Goal: Task Accomplishment & Management: Manage account settings

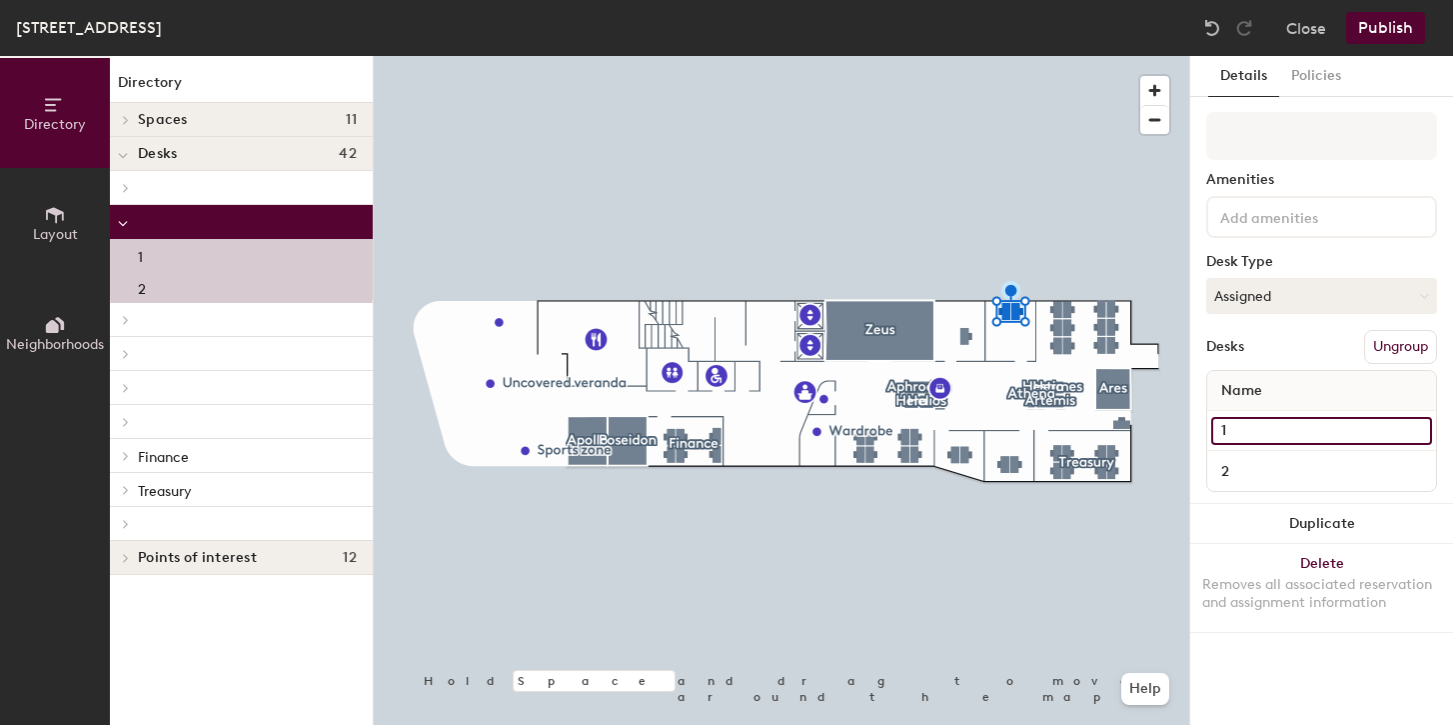
click at [1255, 441] on input "1" at bounding box center [1321, 431] width 221 height 28
type input "[PERSON_NAME]"
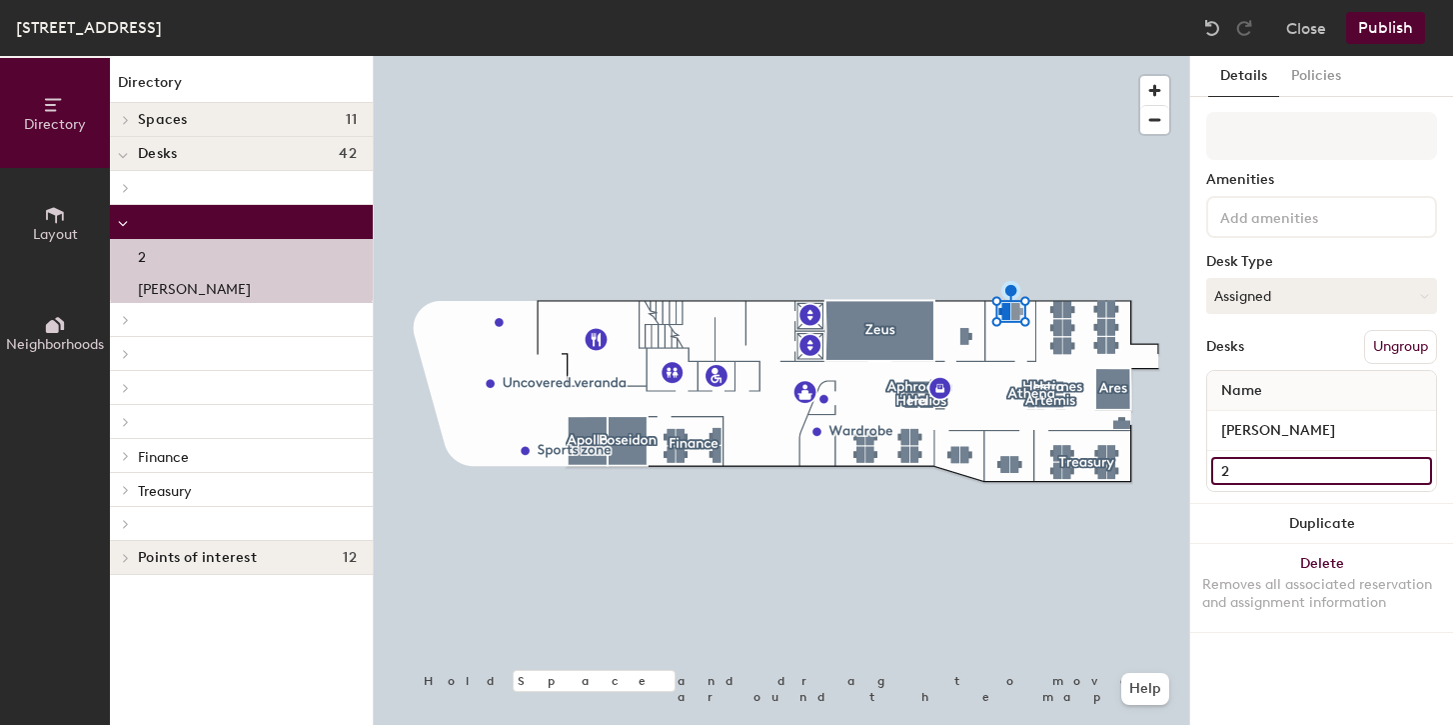
click at [1252, 472] on input "2" at bounding box center [1321, 471] width 221 height 28
type input "[PERSON_NAME]"
click at [1379, 35] on button "Publish" at bounding box center [1385, 28] width 79 height 32
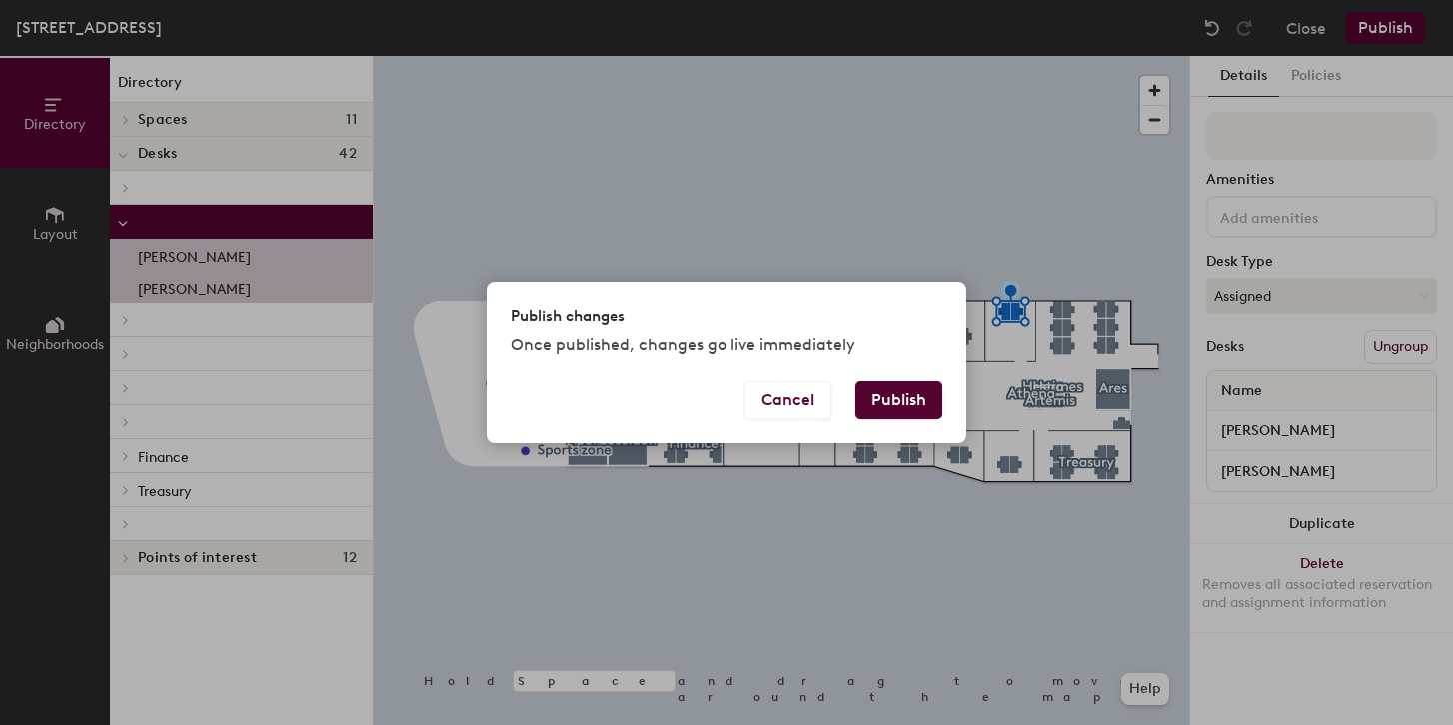
click at [869, 399] on button "Publish" at bounding box center [898, 400] width 87 height 38
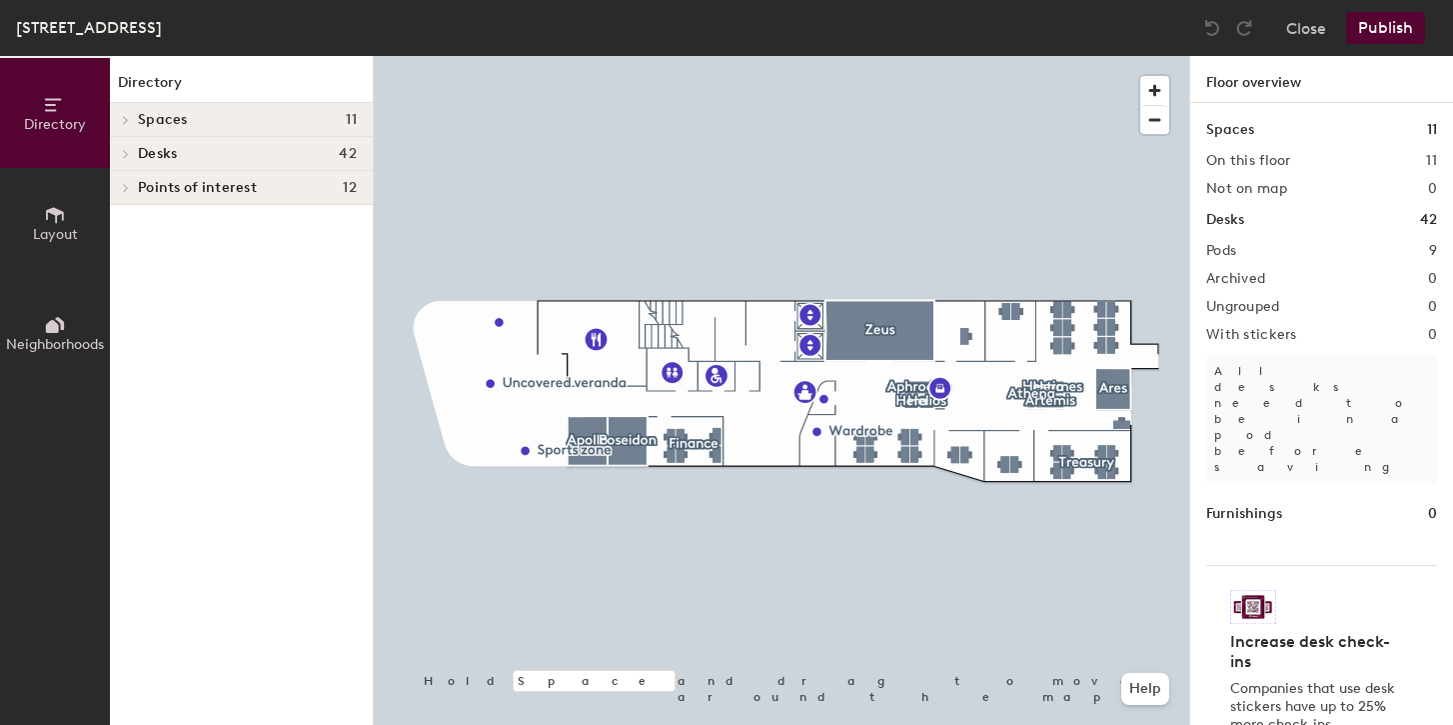
click at [954, 56] on div at bounding box center [782, 56] width 816 height 0
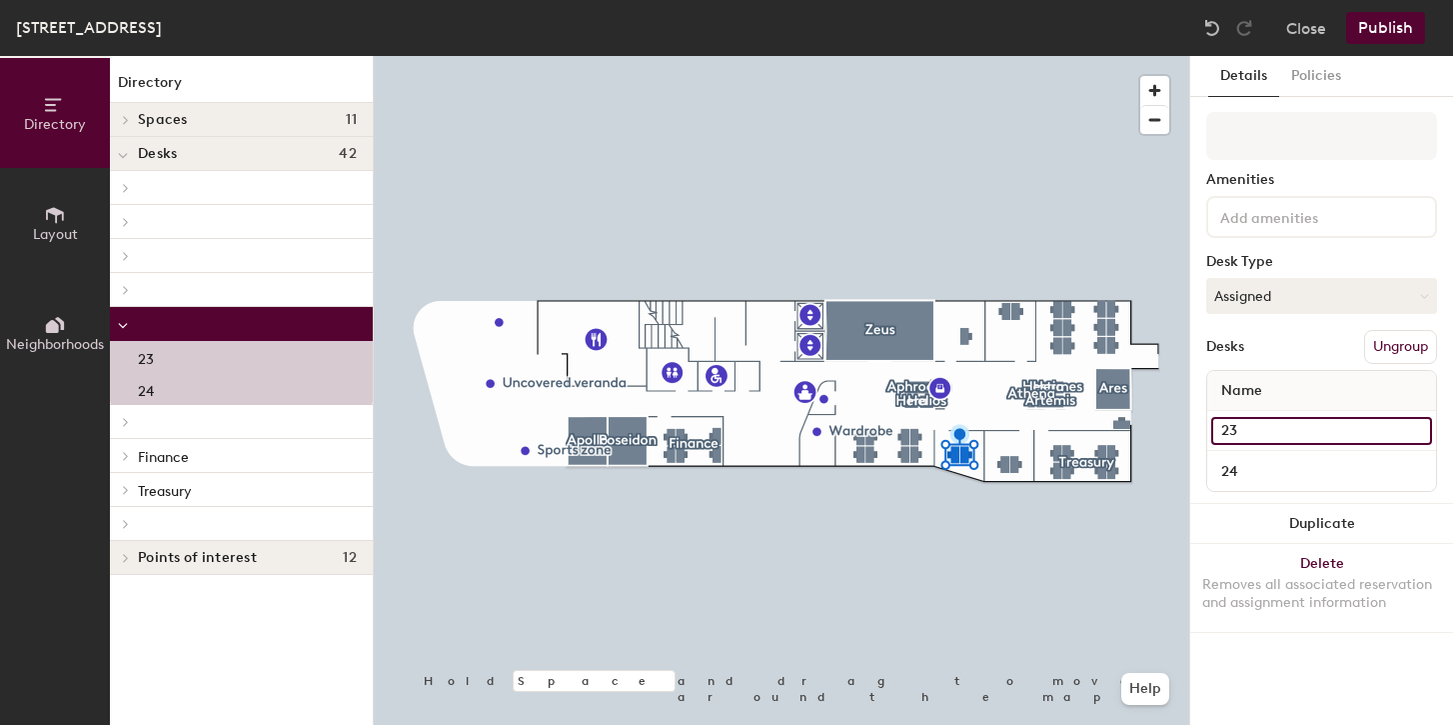
click at [1233, 431] on input "23" at bounding box center [1321, 431] width 221 height 28
type input "[PERSON_NAME]"
click at [1374, 32] on button "Publish" at bounding box center [1385, 28] width 79 height 32
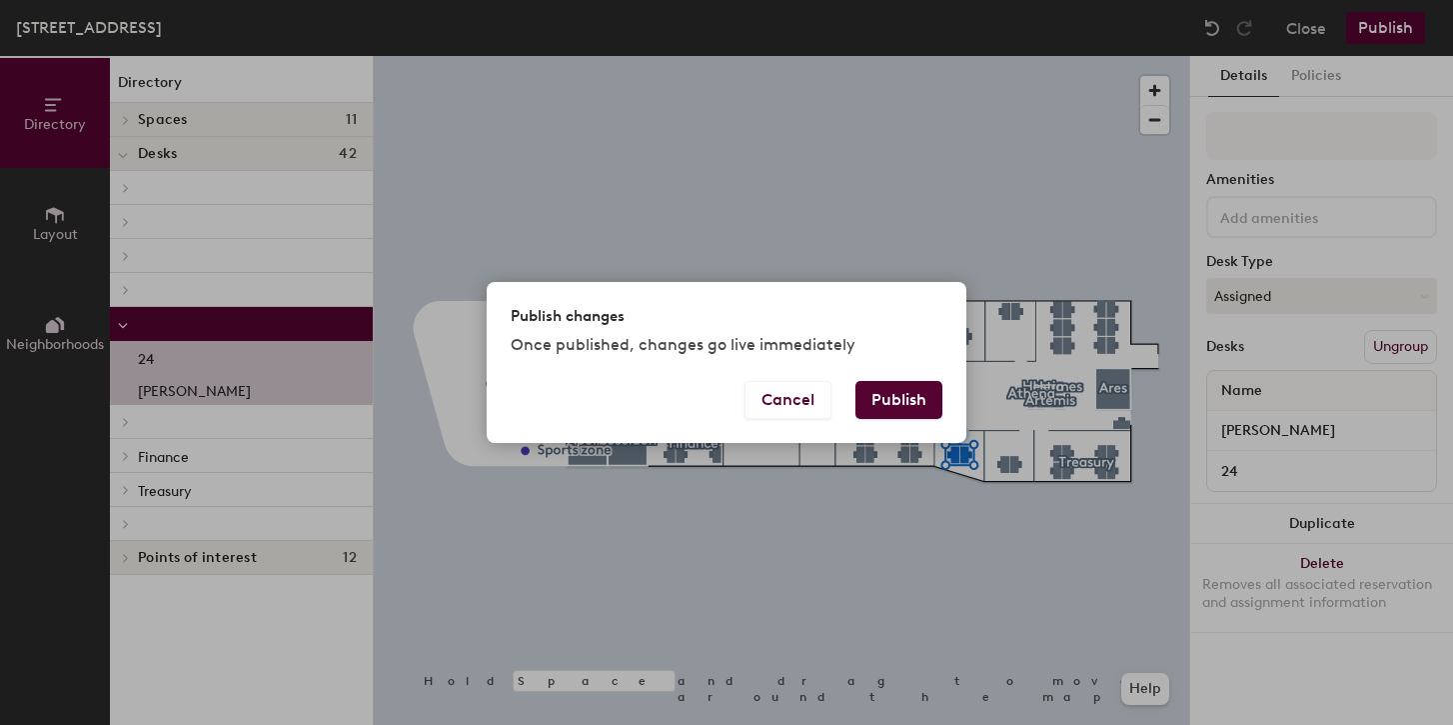
click at [891, 416] on button "Publish" at bounding box center [898, 400] width 87 height 38
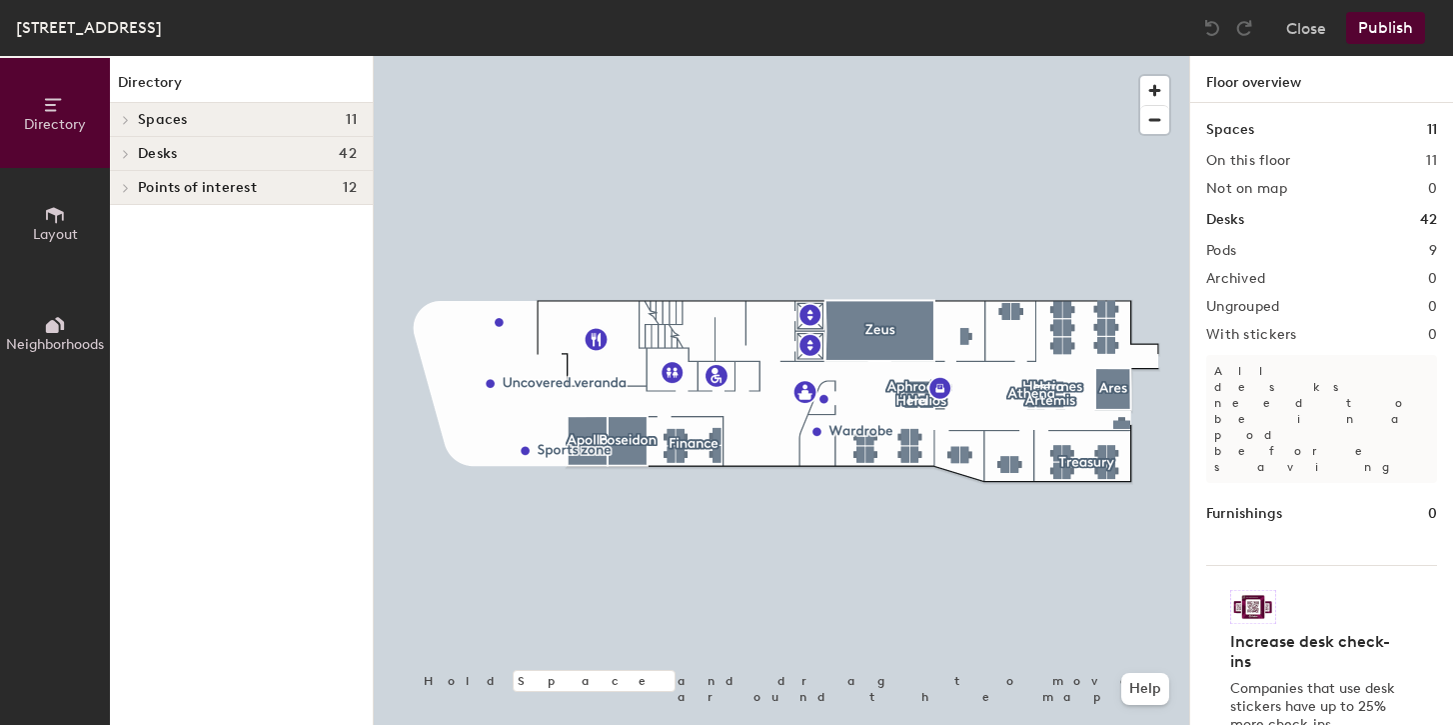
click at [1000, 56] on div at bounding box center [782, 56] width 816 height 0
click at [1005, 56] on div at bounding box center [782, 56] width 816 height 0
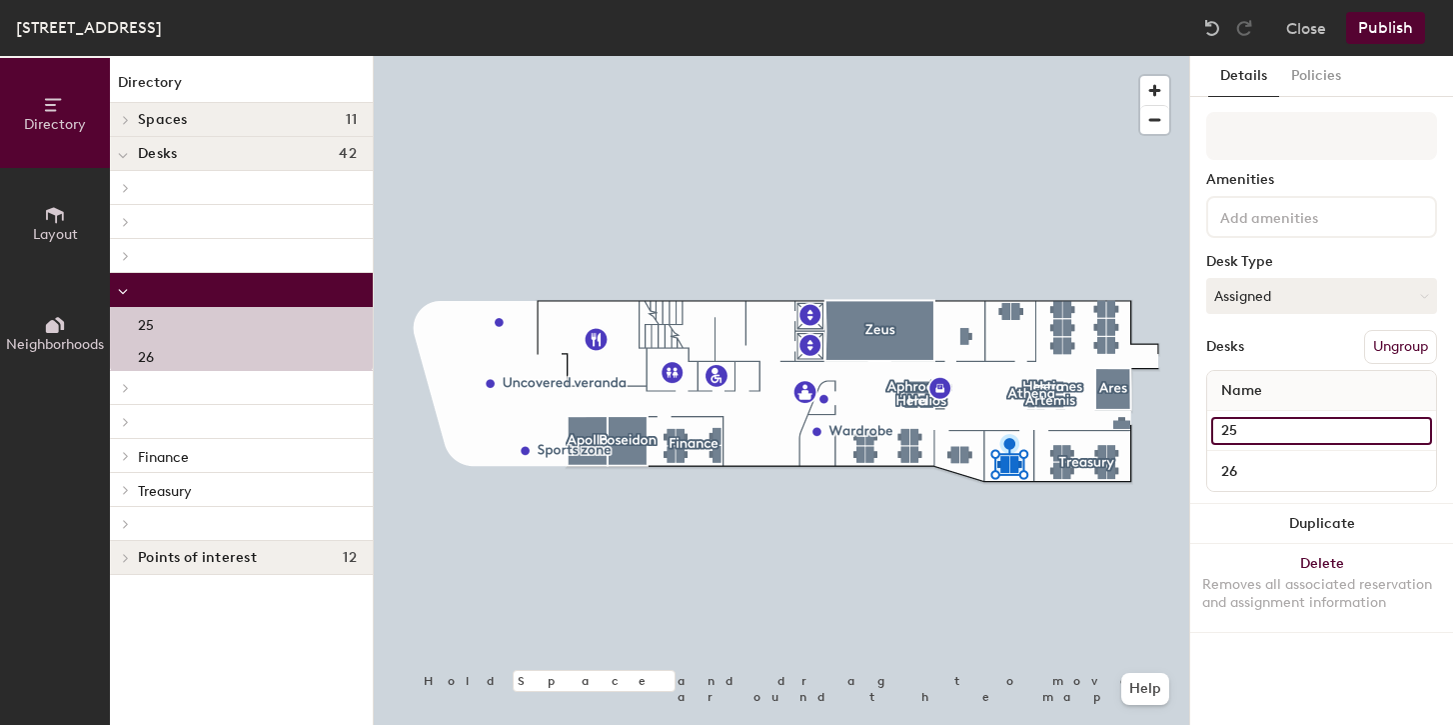
click at [1248, 433] on input "25" at bounding box center [1321, 431] width 221 height 28
type input "[PERSON_NAME]"
click at [1384, 28] on button "Publish" at bounding box center [1385, 28] width 79 height 32
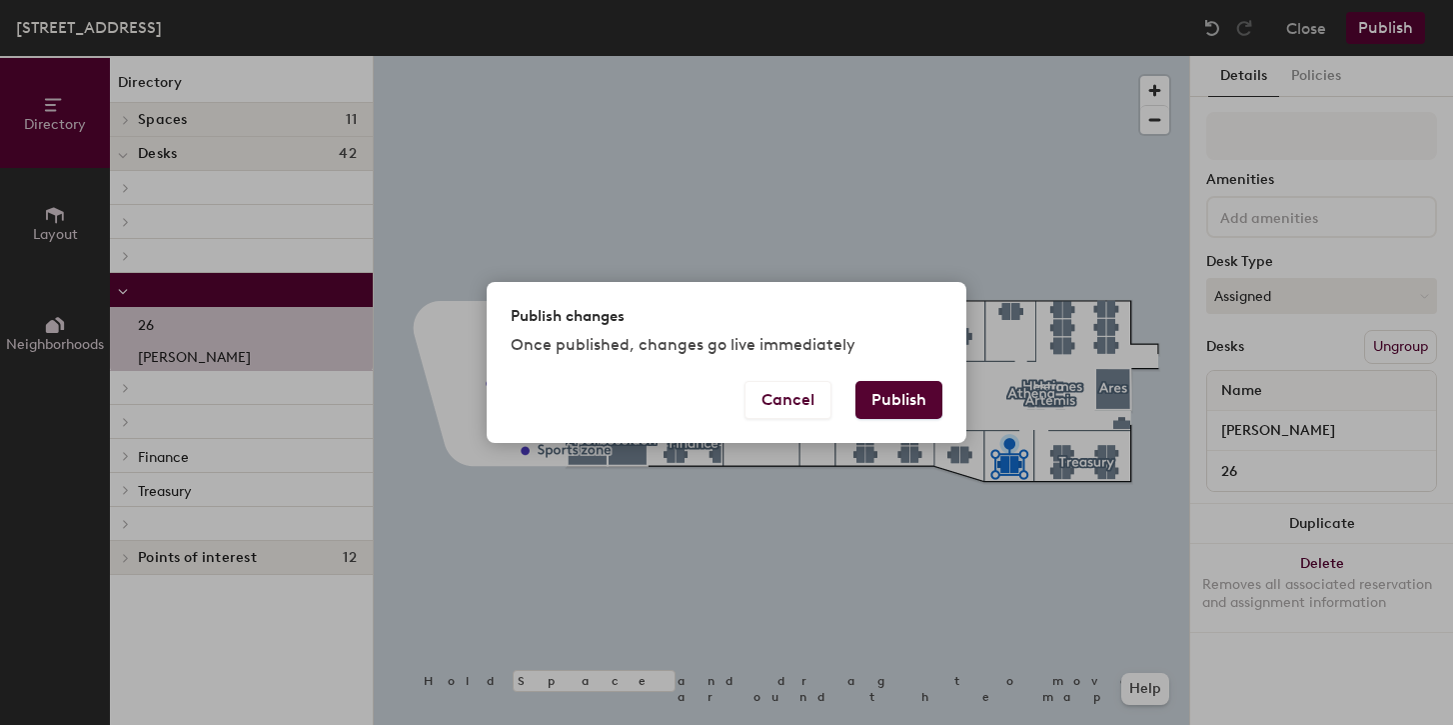
click at [899, 401] on button "Publish" at bounding box center [898, 400] width 87 height 38
